Goal: Transaction & Acquisition: Purchase product/service

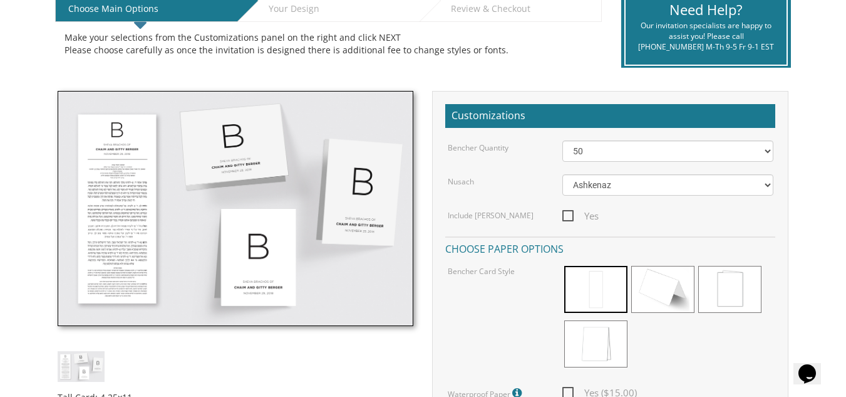
scroll to position [281, 0]
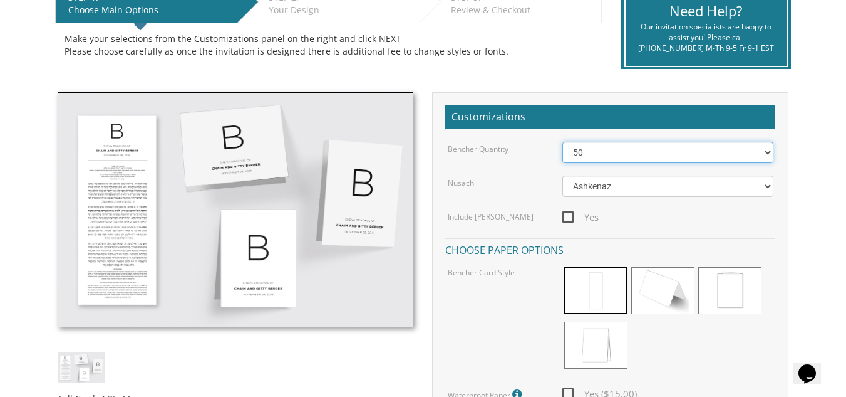
click at [601, 154] on select "50 60 70 80 90 100 125 150 175 200 225 250 275 300 325 350 375 400 425 450 475 …" at bounding box center [668, 152] width 211 height 21
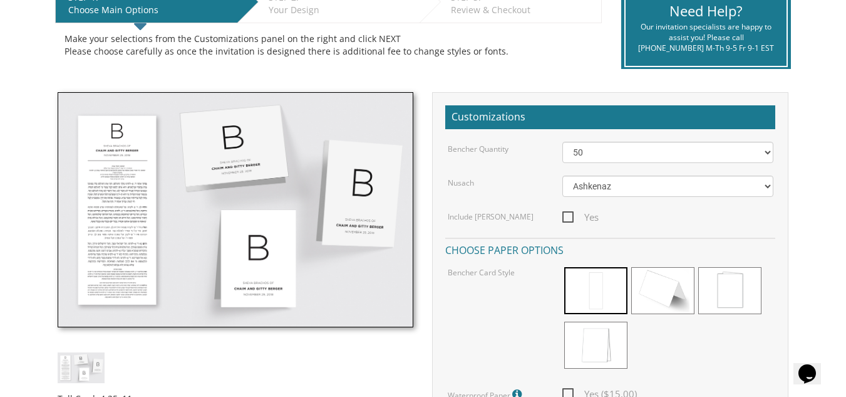
click at [523, 193] on div "Nusach Ashkenaz Edut Mizrach" at bounding box center [611, 185] width 344 height 21
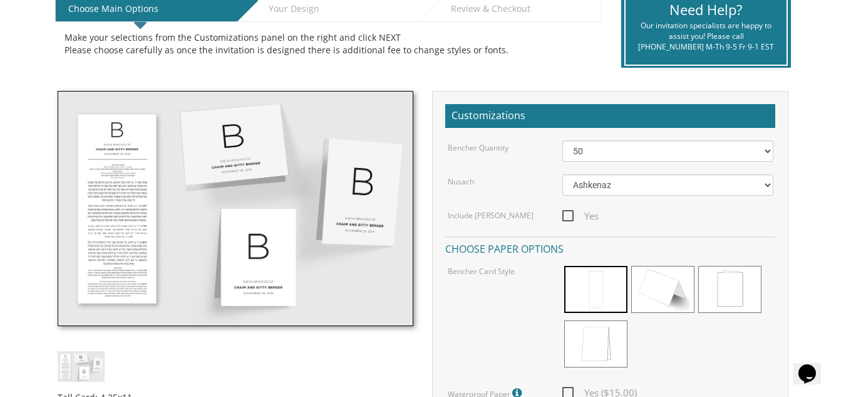
click at [573, 211] on span "Yes" at bounding box center [581, 216] width 36 height 16
click at [571, 211] on input "Yes" at bounding box center [567, 215] width 8 height 8
checkbox input "true"
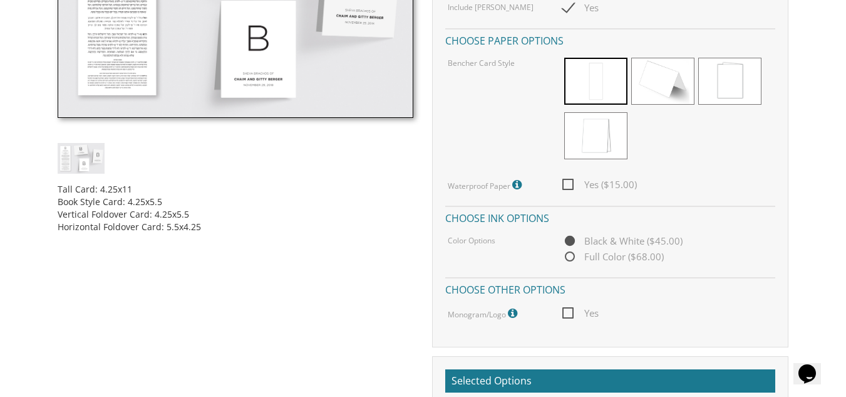
scroll to position [489, 0]
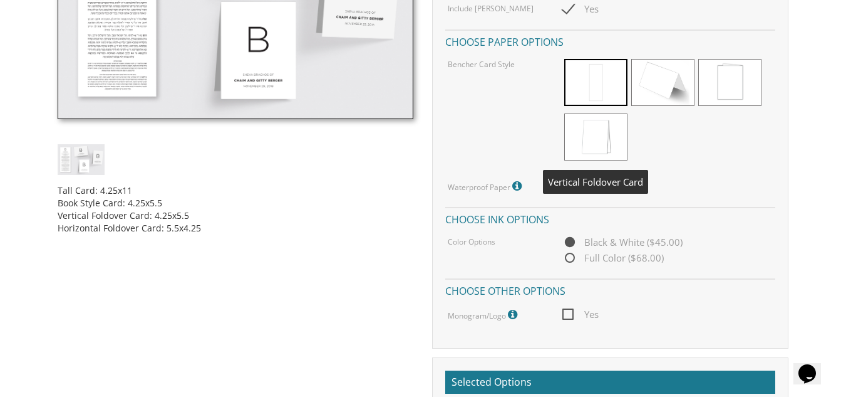
click at [605, 137] on span at bounding box center [595, 136] width 63 height 47
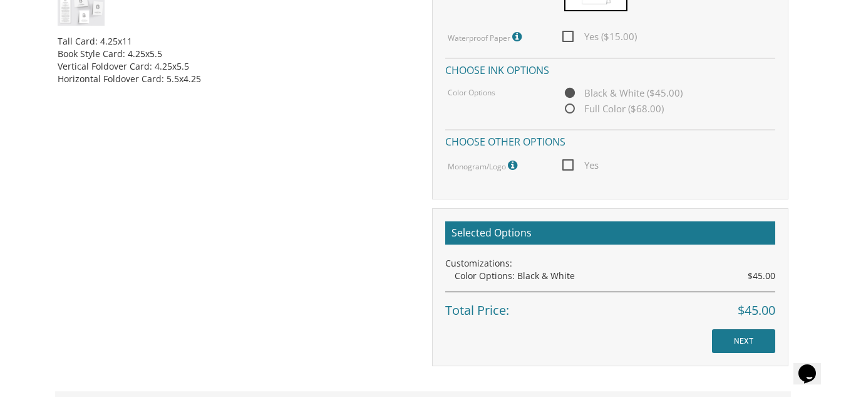
scroll to position [639, 0]
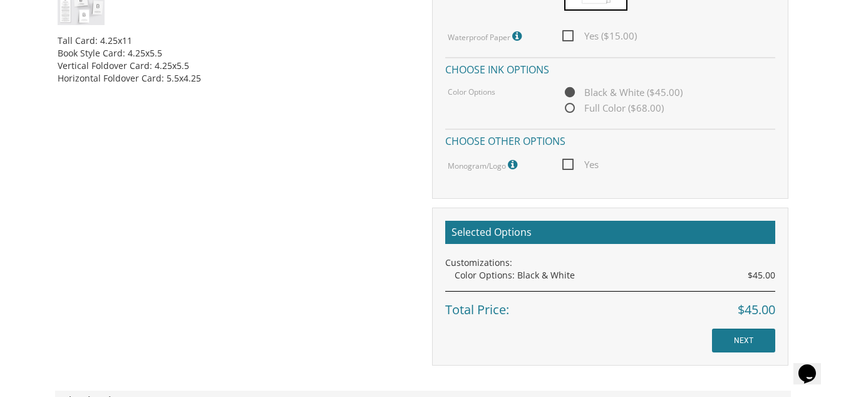
click at [571, 108] on span "Full Color ($68.00)" at bounding box center [613, 108] width 101 height 16
click at [571, 108] on input "Full Color ($68.00)" at bounding box center [567, 109] width 8 height 8
radio input "true"
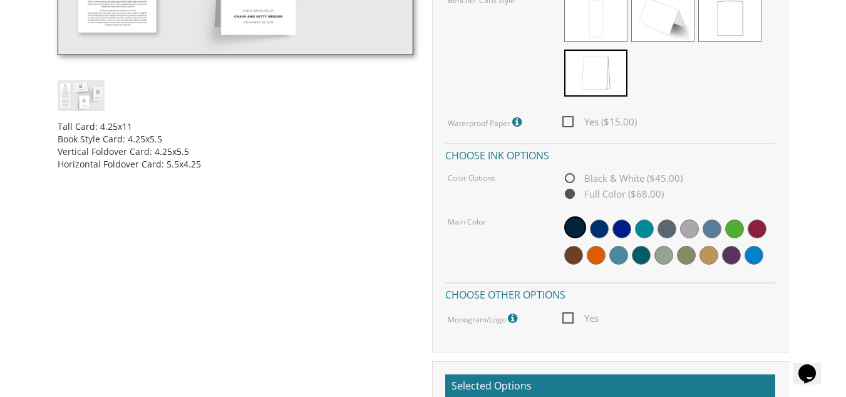
scroll to position [552, 0]
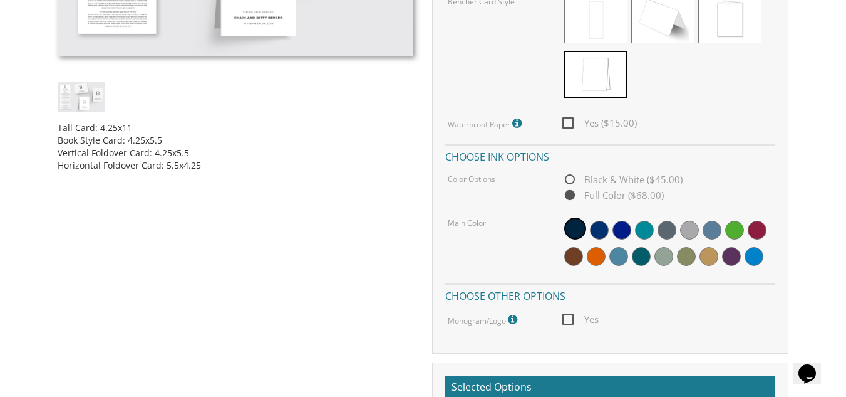
click at [574, 175] on span "Black & White ($45.00)" at bounding box center [623, 180] width 120 height 16
click at [571, 176] on input "Black & White ($45.00)" at bounding box center [567, 180] width 8 height 8
radio input "true"
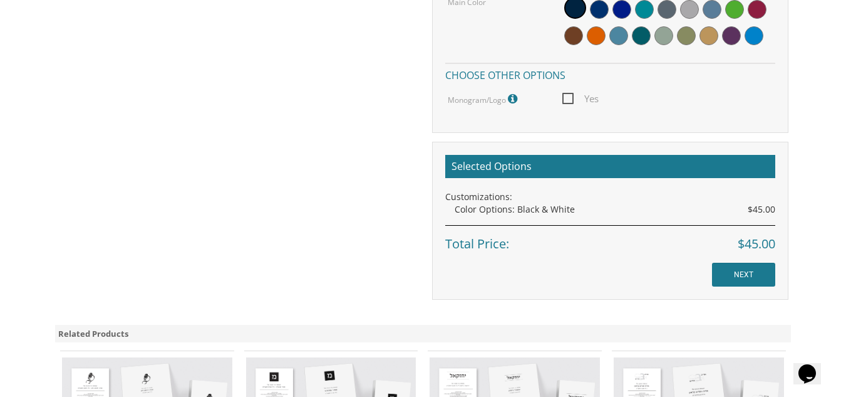
scroll to position [773, 0]
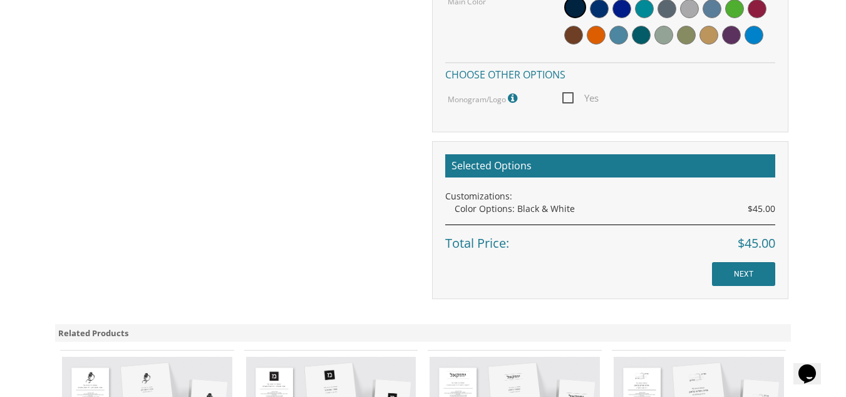
click at [568, 99] on span "Yes" at bounding box center [581, 98] width 36 height 16
click at [568, 99] on input "Yes" at bounding box center [567, 97] width 8 height 8
checkbox input "true"
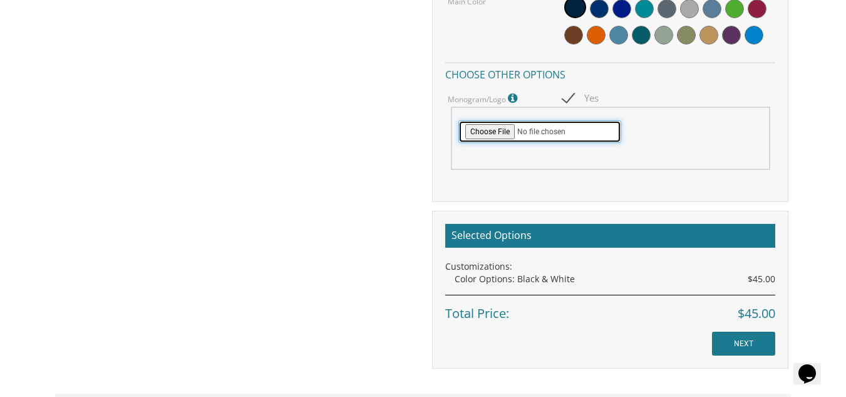
click at [557, 132] on input "file" at bounding box center [540, 131] width 163 height 23
click at [488, 128] on input "file" at bounding box center [540, 131] width 163 height 23
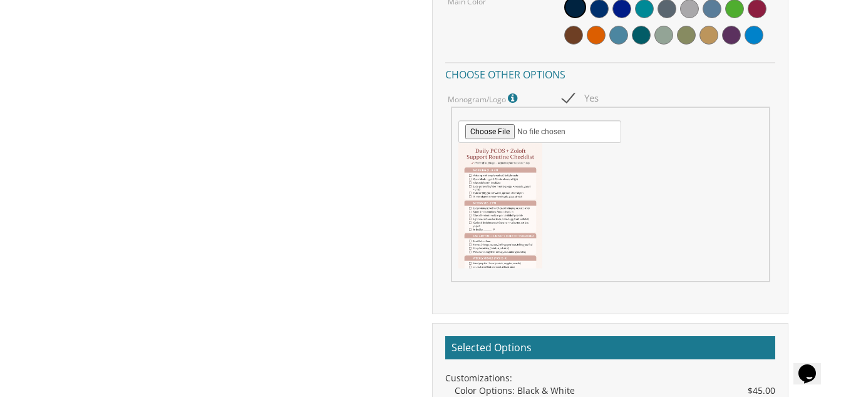
click at [543, 212] on div at bounding box center [611, 205] width 304 height 125
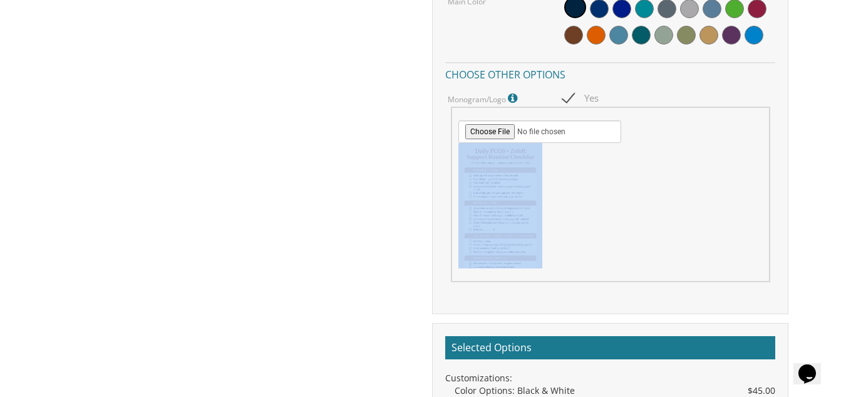
click at [543, 212] on div at bounding box center [611, 205] width 304 height 125
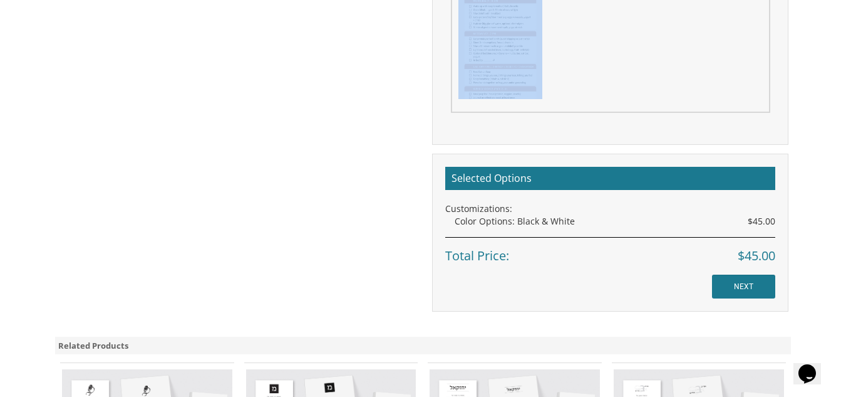
scroll to position [944, 0]
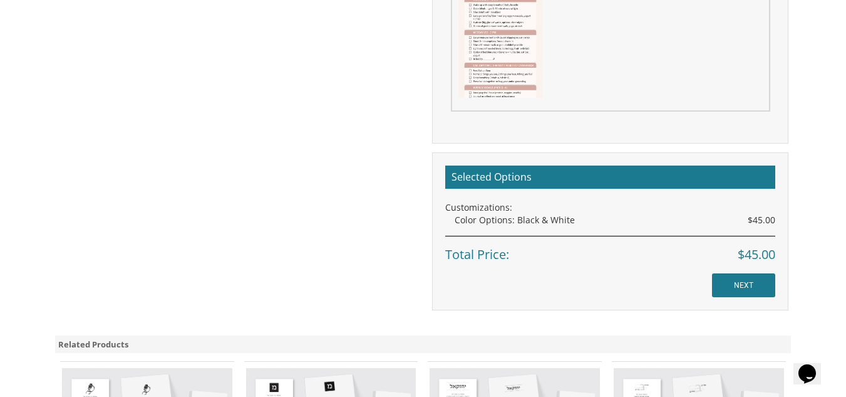
click at [606, 229] on div "Selected Options Customizations: Color Options: Black & White $45.00 Total Pric…" at bounding box center [610, 214] width 330 height 98
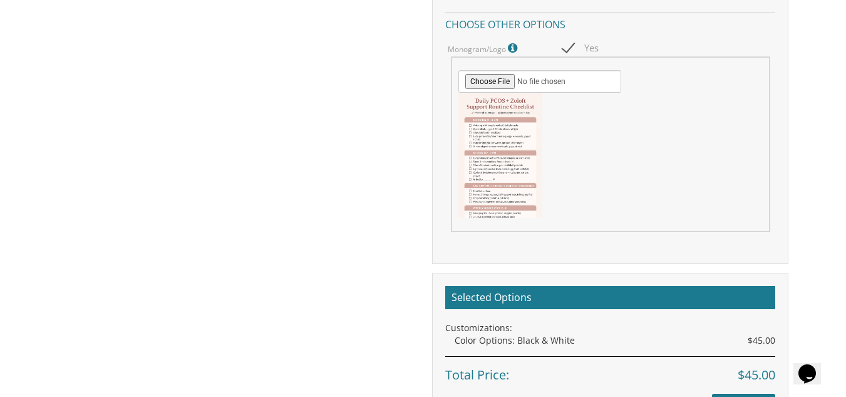
scroll to position [824, 0]
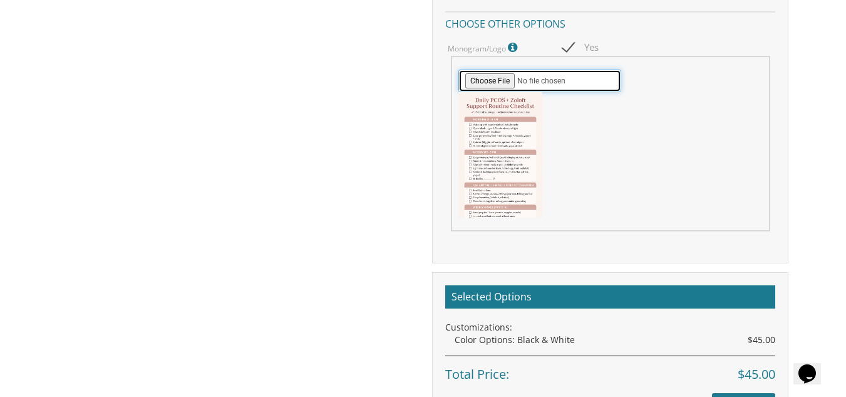
click at [489, 78] on input "file" at bounding box center [540, 81] width 163 height 23
type input "C:\fakepath\Elisheva Pic 1.jpg"
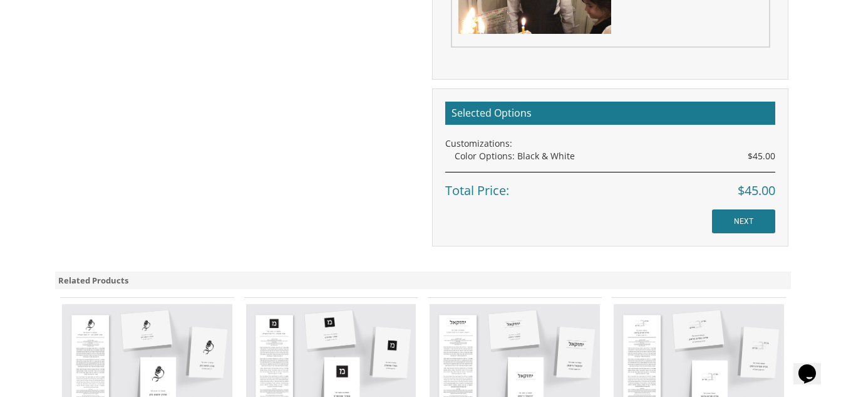
scroll to position [1018, 0]
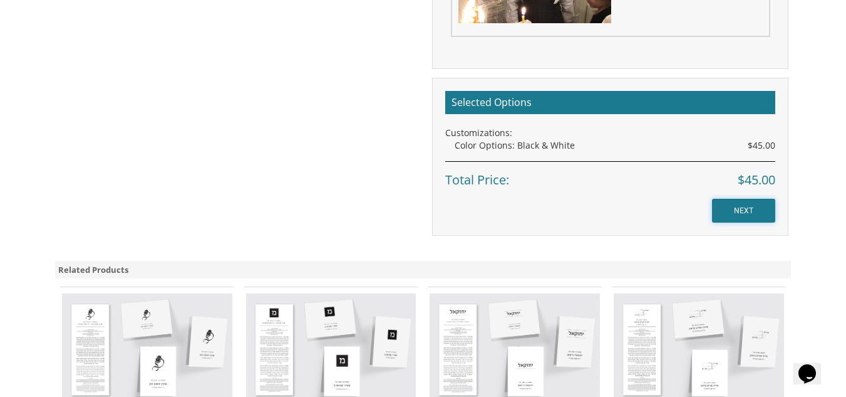
click at [745, 219] on input "NEXT" at bounding box center [743, 211] width 63 height 24
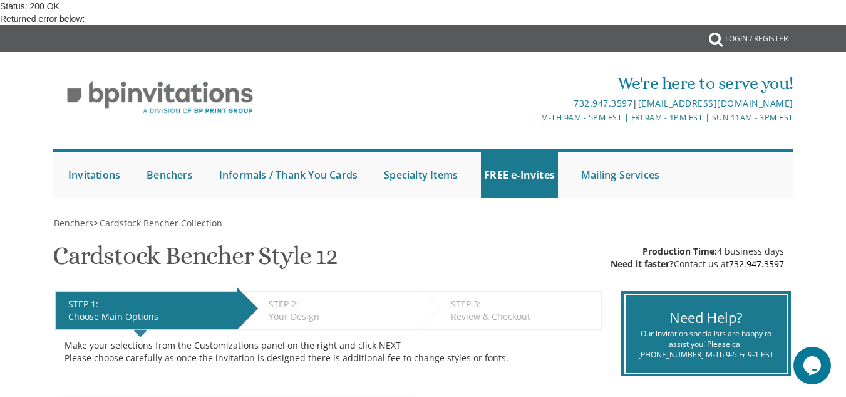
scroll to position [457, 0]
radio input "true"
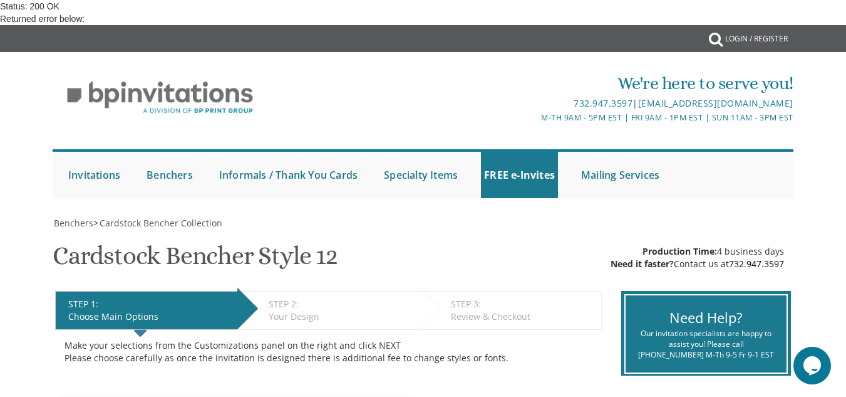
checkbox input "true"
type input "C:\fakepath\Elisheva Pic 1.jpg"
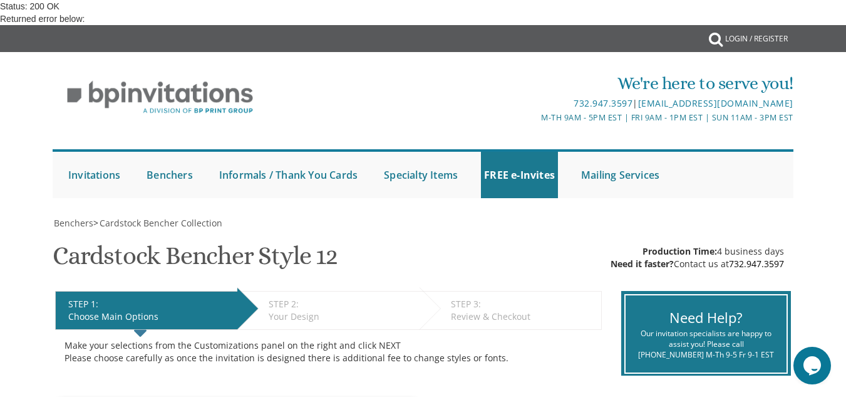
scroll to position [682, 0]
checkbox input "true"
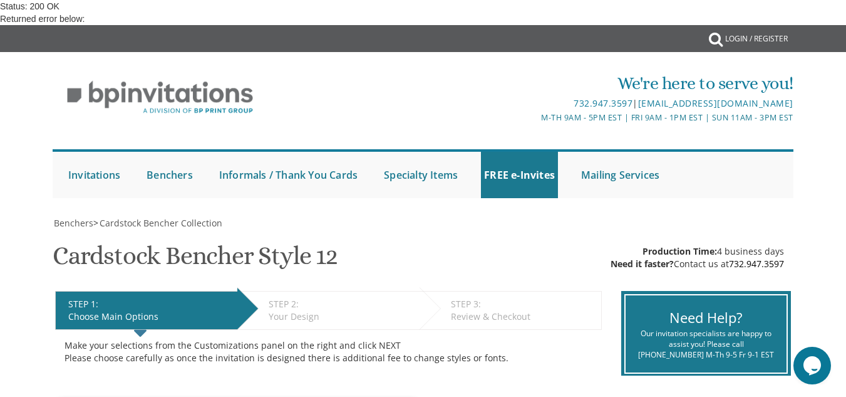
type input "C:\fakepath\Elisheva Pic 3.jpg"
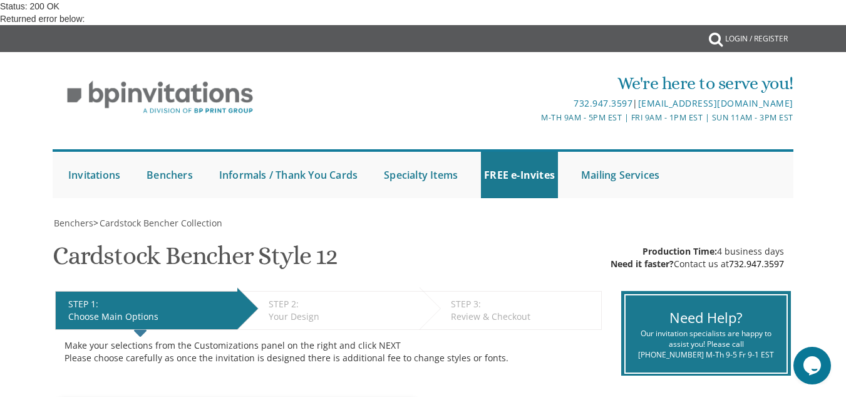
scroll to position [718, 0]
checkbox input "true"
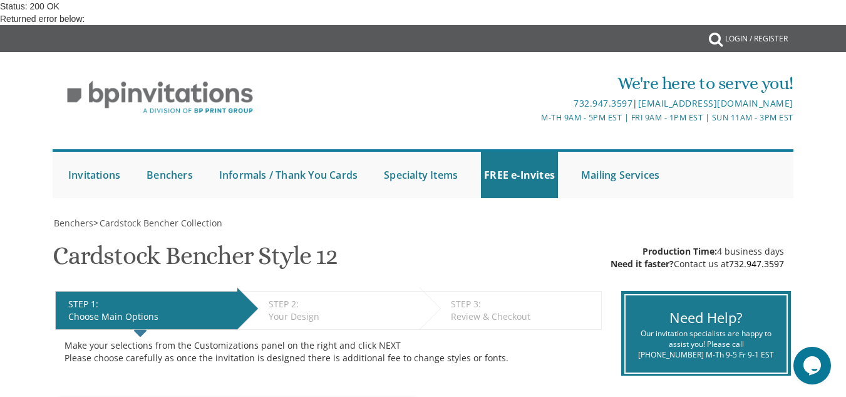
type input "C:\fakepath\Elisheva Pic 3.jpg"
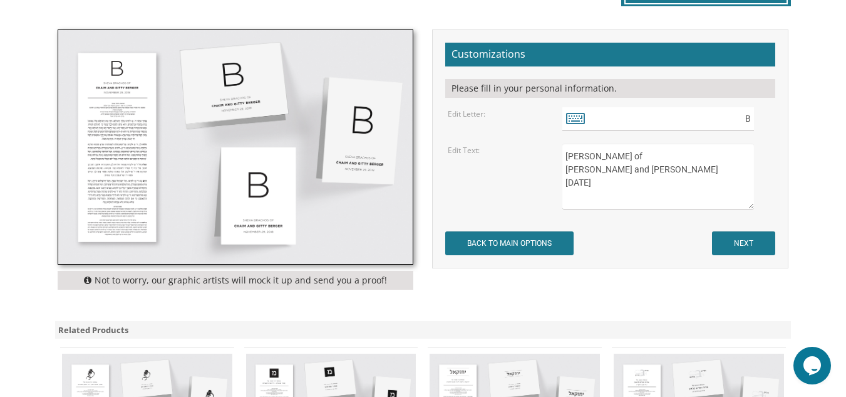
scroll to position [362, 0]
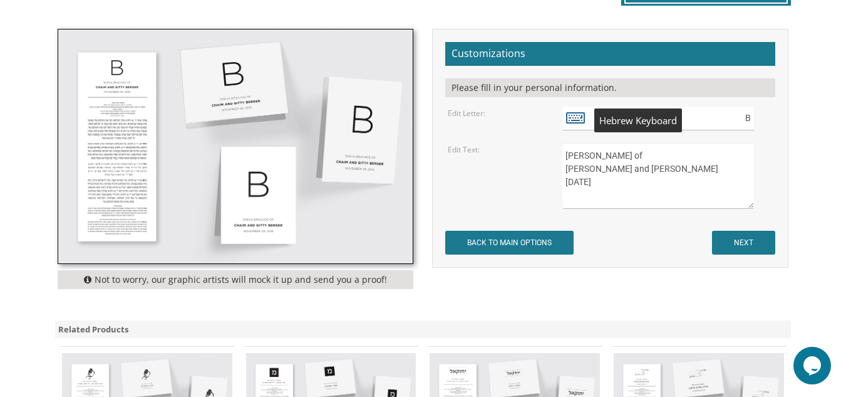
click at [585, 117] on icon at bounding box center [575, 117] width 19 height 18
type textarea "B"
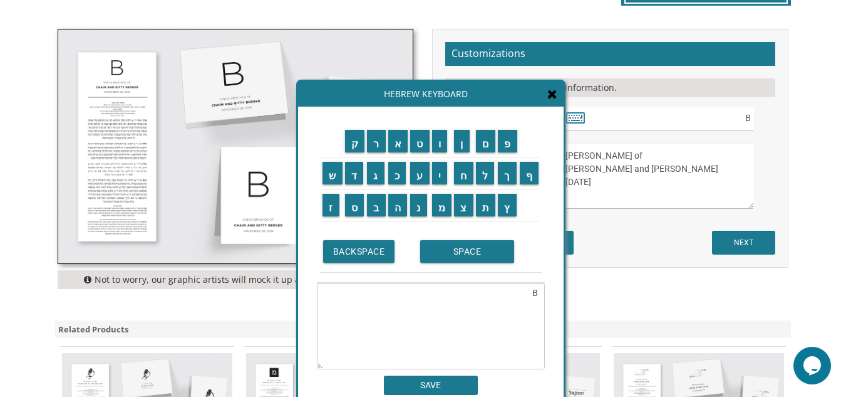
click at [511, 18] on div "Benchers > Cardstock Bencher Collection Cardstock Bencher Style 12 SKU: cc12 Pr…" at bounding box center [423, 68] width 741 height 477
click at [680, 175] on textarea "Sheva Brachos of Chaim and Gitty Berger November 28, 2018" at bounding box center [659, 176] width 192 height 66
click at [549, 90] on icon at bounding box center [553, 94] width 10 height 13
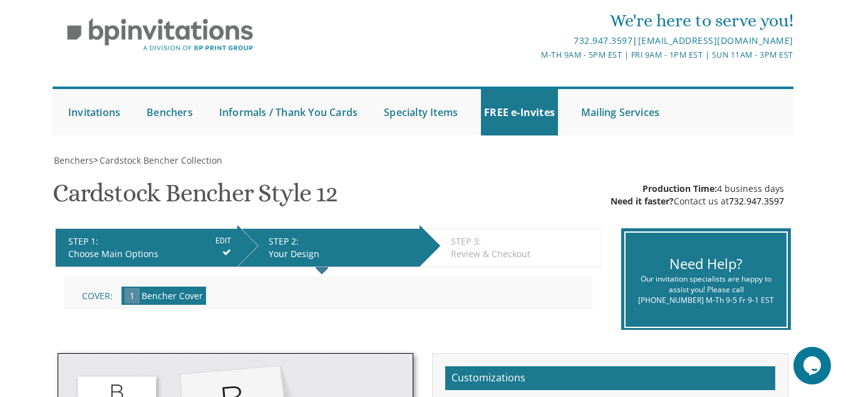
scroll to position [0, 0]
